Goal: Connect with others: Participate in discussion

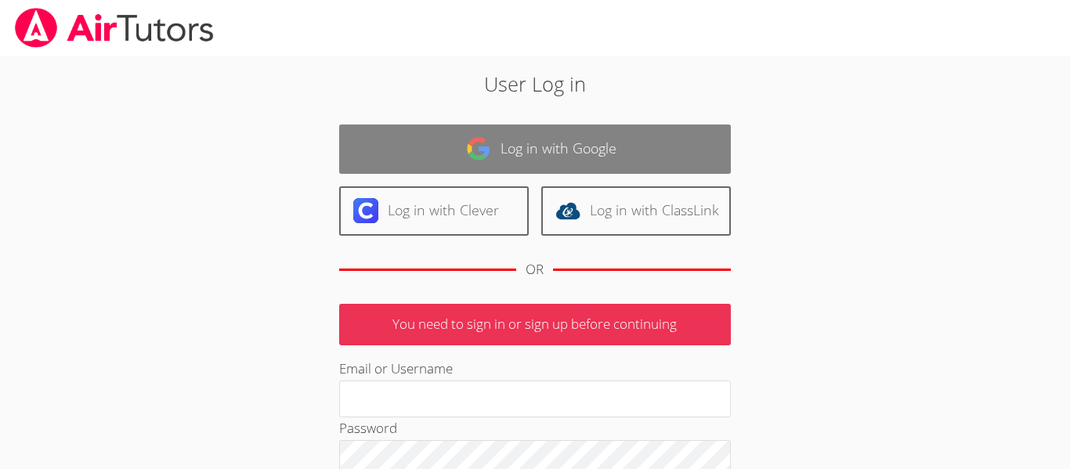
click at [539, 137] on link "Log in with Google" at bounding box center [535, 149] width 392 height 49
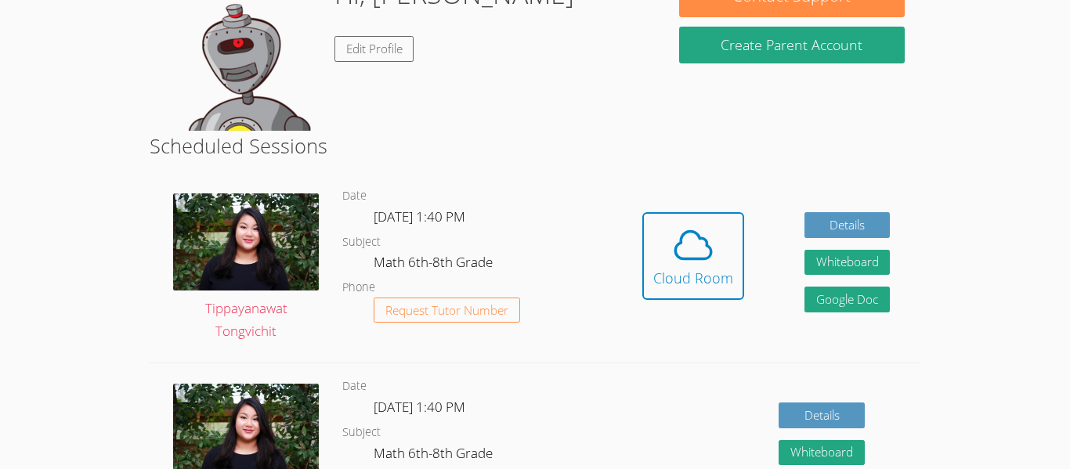
scroll to position [281, 0]
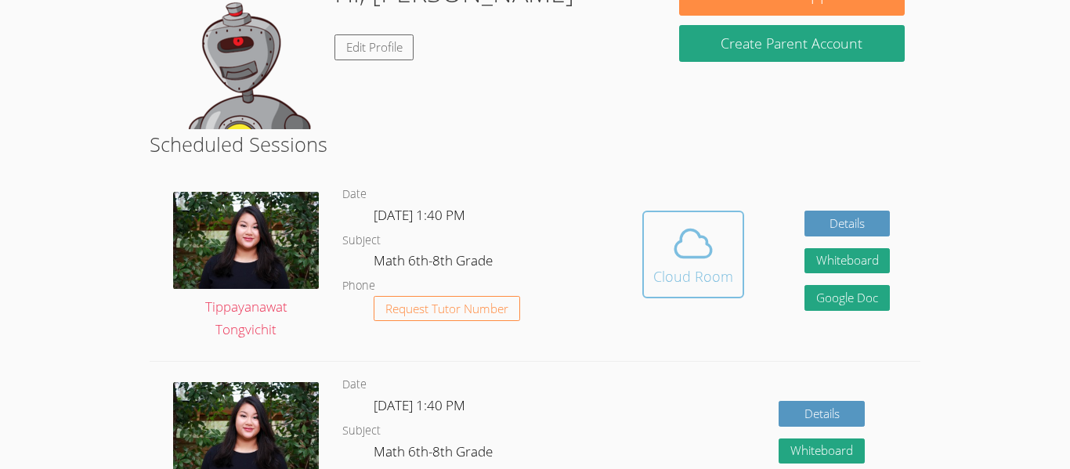
click at [715, 269] on div "Cloud Room" at bounding box center [693, 276] width 80 height 22
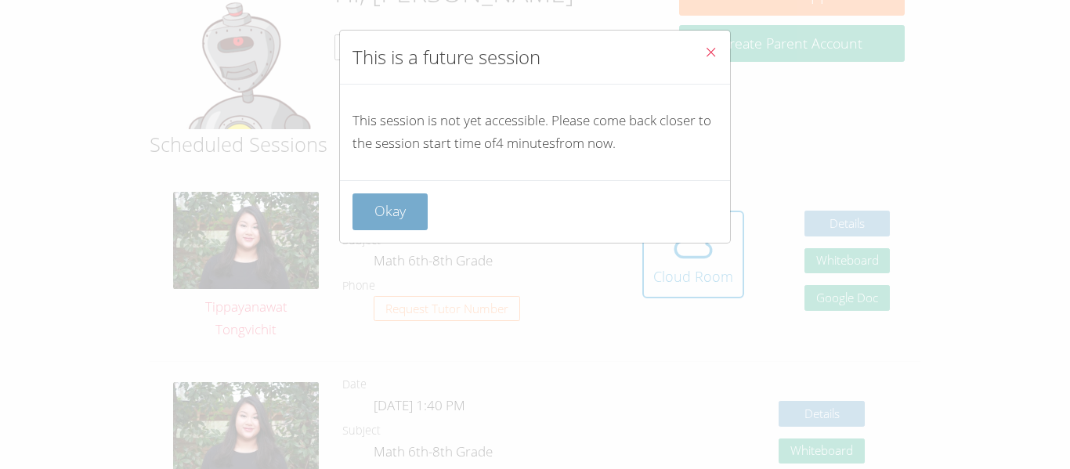
click at [415, 202] on button "Okay" at bounding box center [389, 211] width 75 height 37
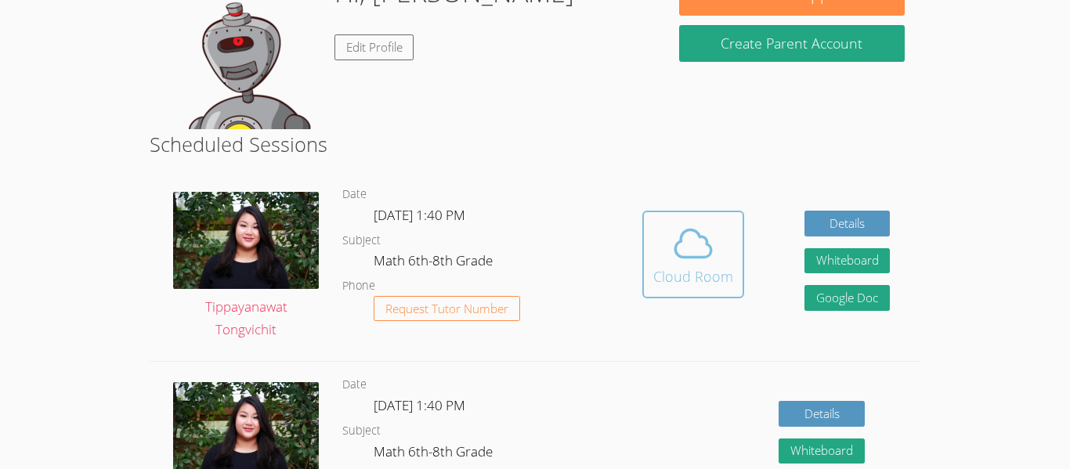
click at [724, 264] on span at bounding box center [693, 244] width 80 height 44
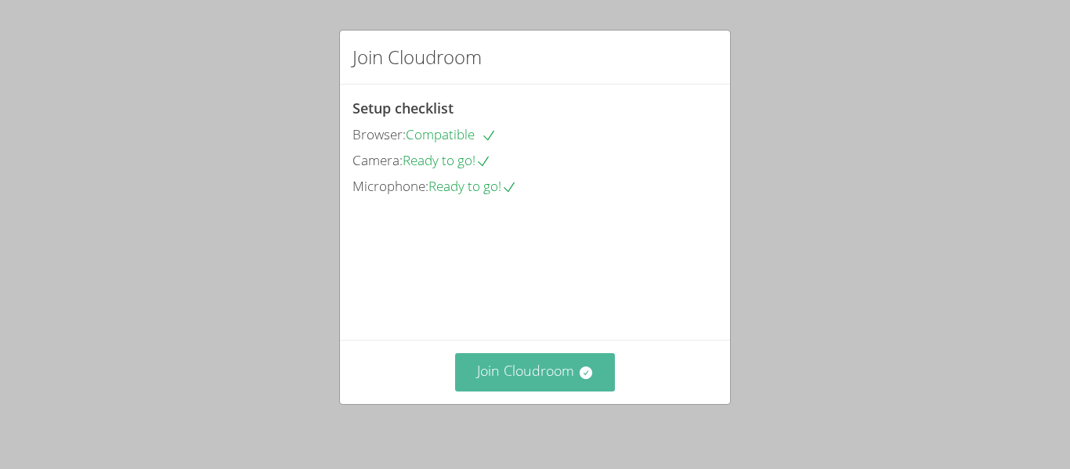
click at [525, 371] on button "Join Cloudroom" at bounding box center [535, 372] width 161 height 38
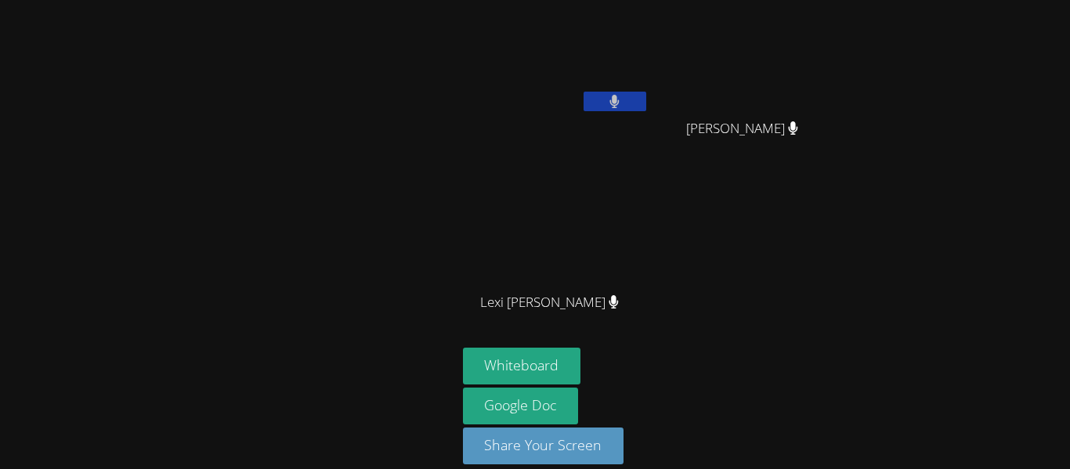
click at [619, 101] on icon at bounding box center [614, 101] width 9 height 13
click at [602, 96] on button at bounding box center [614, 102] width 63 height 20
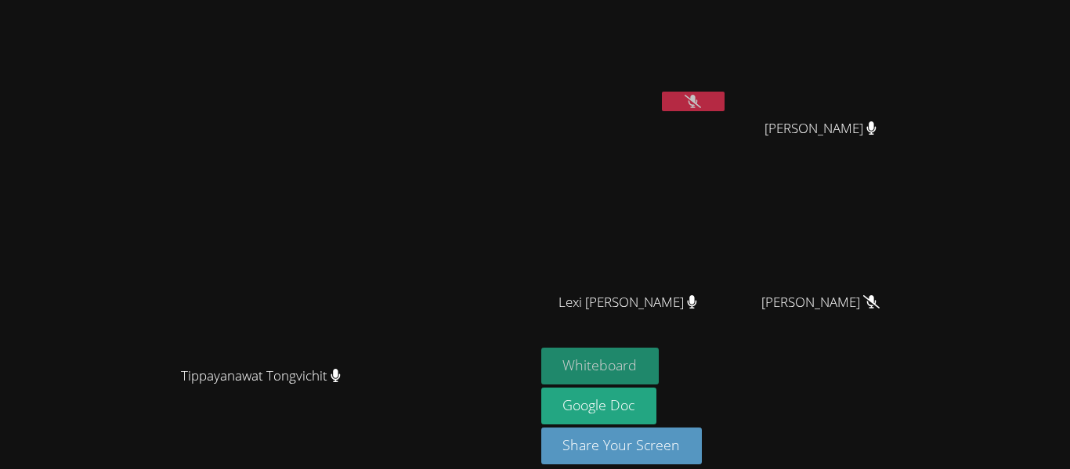
click at [659, 359] on button "Whiteboard" at bounding box center [600, 366] width 118 height 37
